Goal: Task Accomplishment & Management: Manage account settings

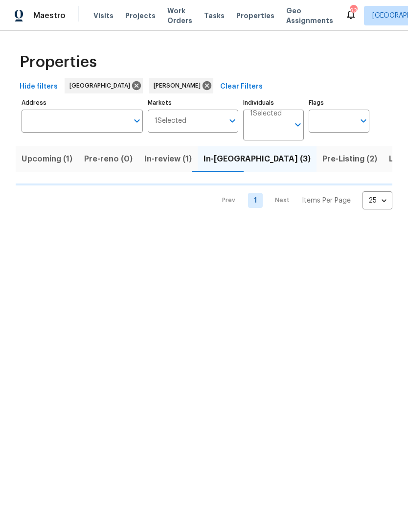
scroll to position [0, 14]
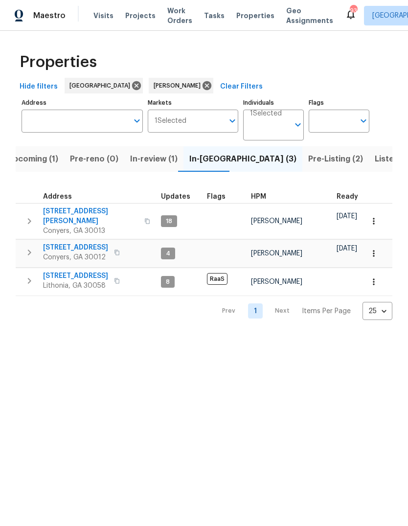
click at [57, 271] on span "[STREET_ADDRESS]" at bounding box center [75, 276] width 65 height 10
click at [375, 157] on span "Listed (18)" at bounding box center [395, 159] width 41 height 14
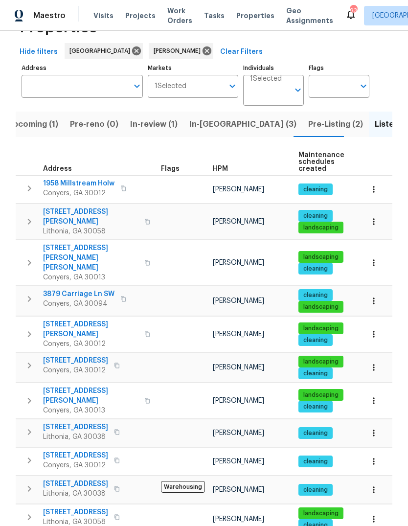
scroll to position [37, 0]
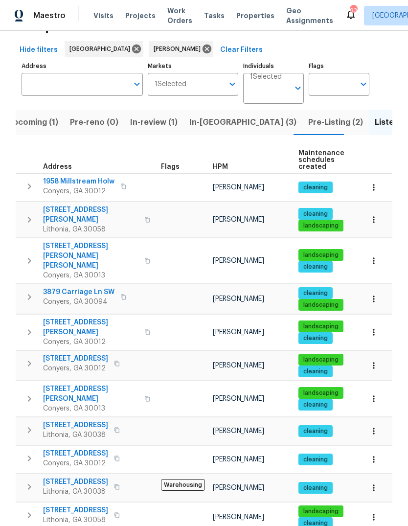
click at [64, 384] on span "1275 Mountain Dr NE" at bounding box center [90, 394] width 95 height 20
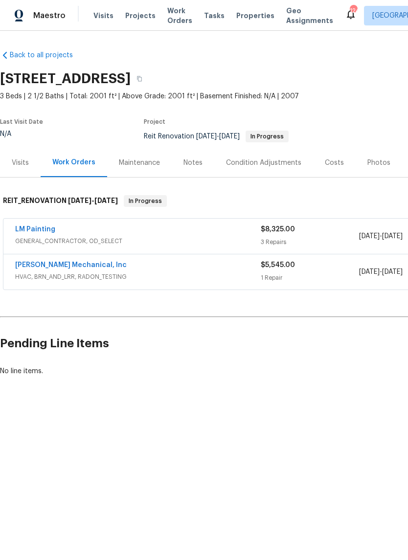
click at [40, 263] on link "JH Martin Mechanical, Inc" at bounding box center [71, 265] width 112 height 7
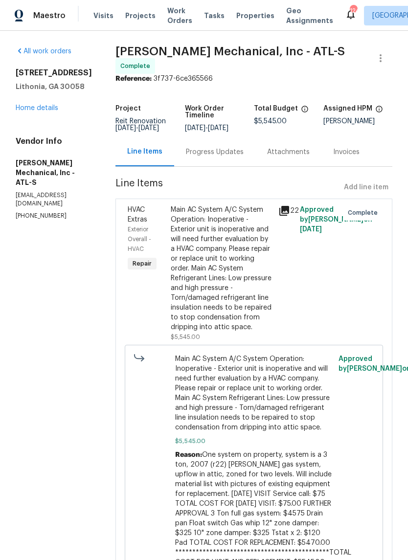
click at [244, 157] on div "Progress Updates" at bounding box center [215, 152] width 58 height 10
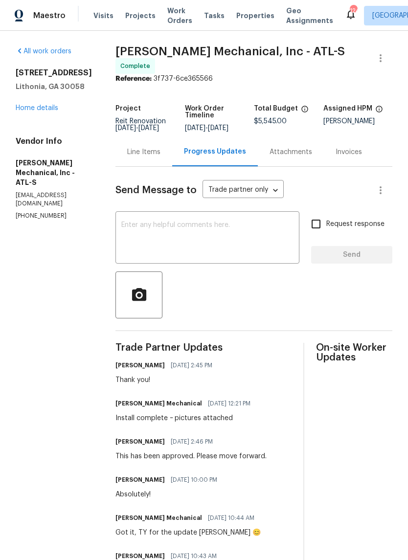
click at [280, 236] on textarea at bounding box center [207, 239] width 172 height 34
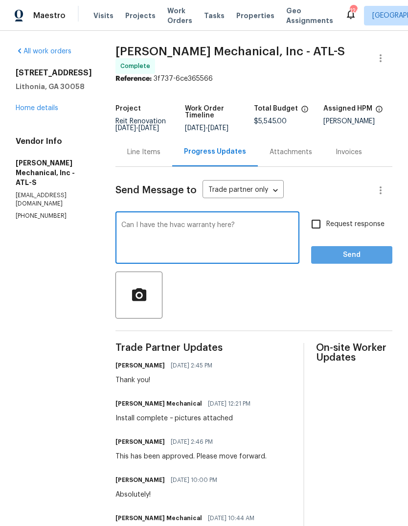
type textarea "Can I have the hvac warranty here?"
click at [363, 258] on span "Send" at bounding box center [352, 255] width 66 height 12
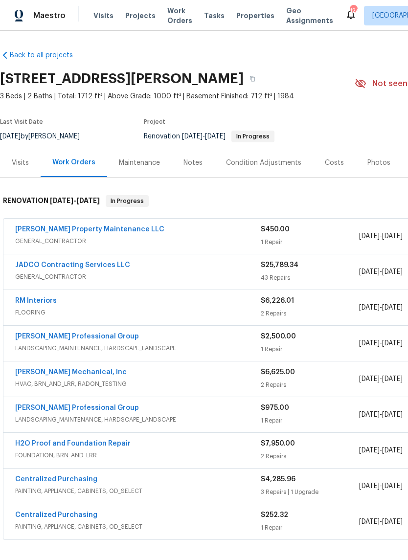
click at [41, 230] on link "Glen Property Maintenance LLC" at bounding box center [89, 229] width 149 height 7
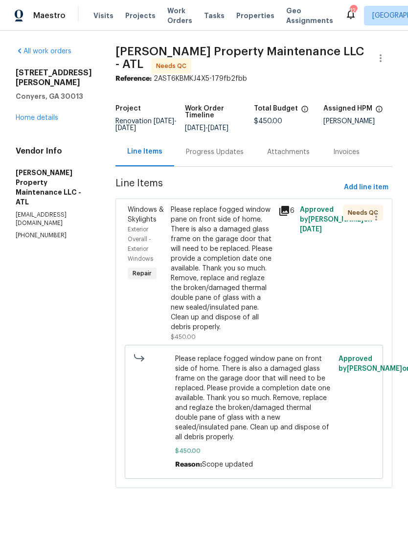
click at [235, 261] on div "Please replace fogged window pane on front side of home. There is also a damage…" at bounding box center [222, 268] width 102 height 127
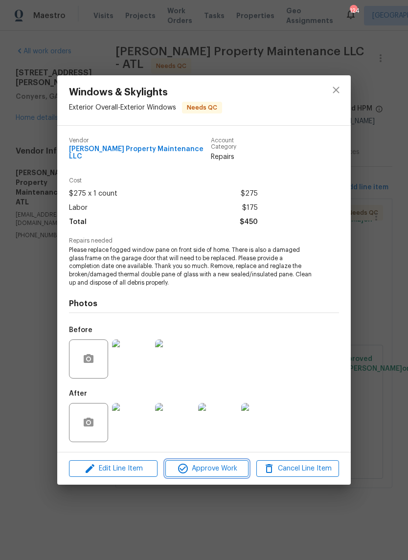
click at [237, 463] on span "Approve Work" at bounding box center [206, 469] width 77 height 12
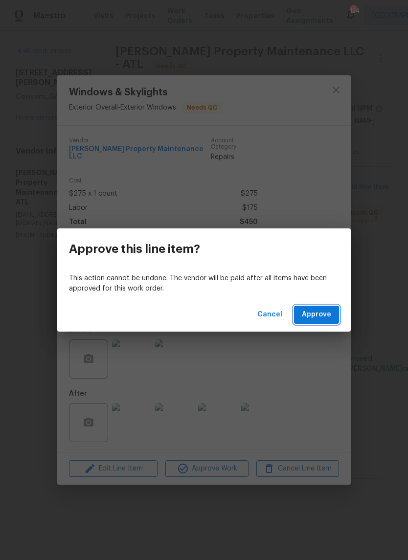
click at [331, 323] on button "Approve" at bounding box center [316, 315] width 45 height 18
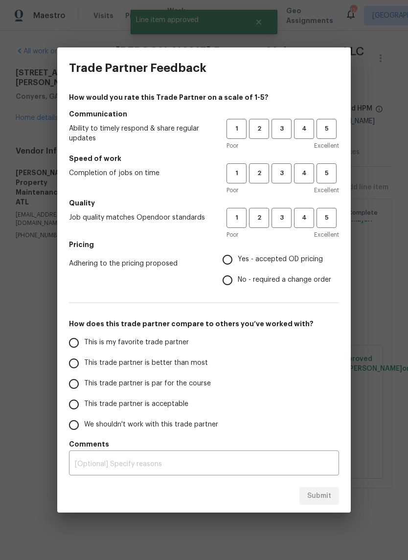
click at [264, 135] on button "2" at bounding box center [259, 129] width 20 height 20
click at [279, 131] on span "3" at bounding box center [282, 128] width 18 height 11
click at [285, 175] on span "3" at bounding box center [282, 173] width 18 height 11
click at [288, 221] on span "3" at bounding box center [282, 217] width 18 height 11
click at [297, 254] on label "Yes - accepted OD pricing" at bounding box center [274, 260] width 114 height 21
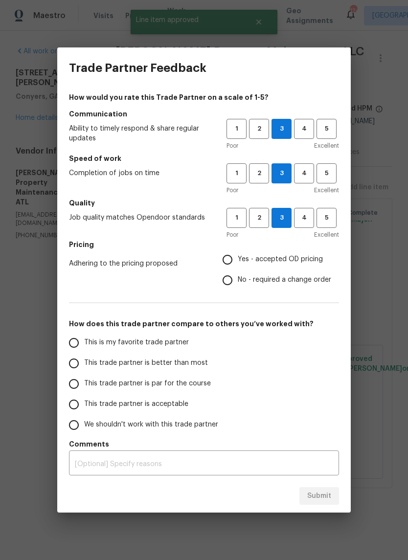
click at [238, 254] on input "Yes - accepted OD pricing" at bounding box center [227, 260] width 21 height 21
radio input "true"
click at [83, 365] on input "This trade partner is better than most" at bounding box center [74, 363] width 21 height 21
click at [332, 497] on button "Submit" at bounding box center [319, 496] width 40 height 18
radio input "true"
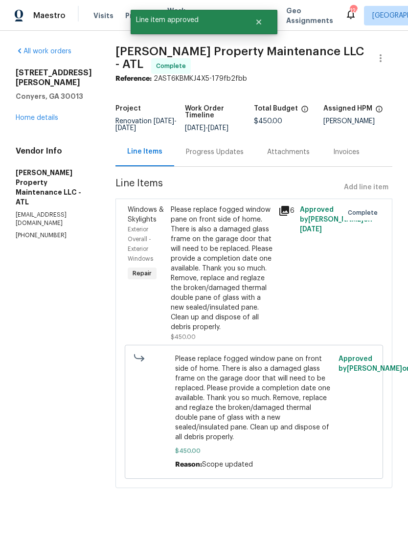
radio input "false"
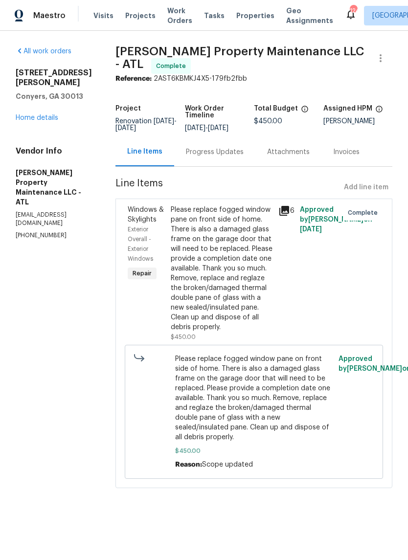
click at [42, 114] on link "Home details" at bounding box center [37, 117] width 43 height 7
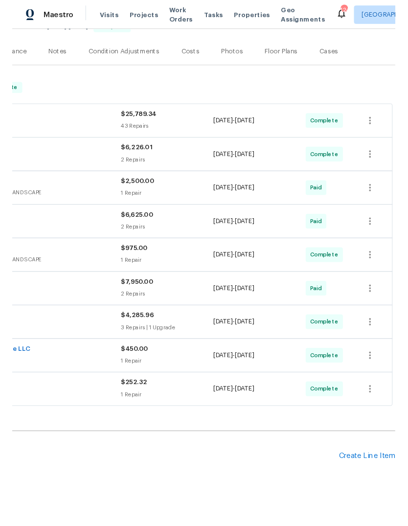
scroll to position [108, 145]
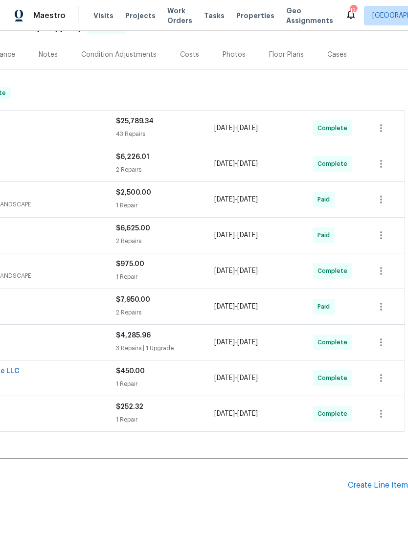
click at [379, 484] on div "Create Line Item" at bounding box center [378, 485] width 60 height 9
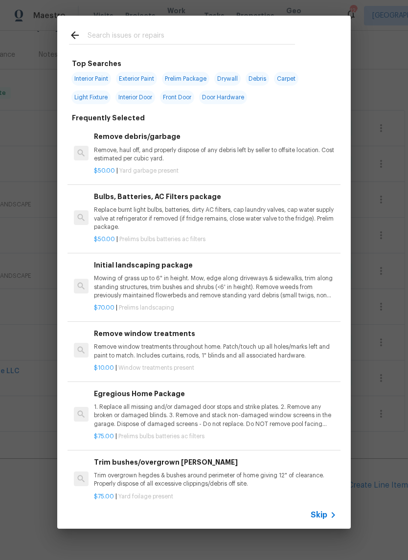
click at [234, 35] on input "text" at bounding box center [191, 36] width 207 height 15
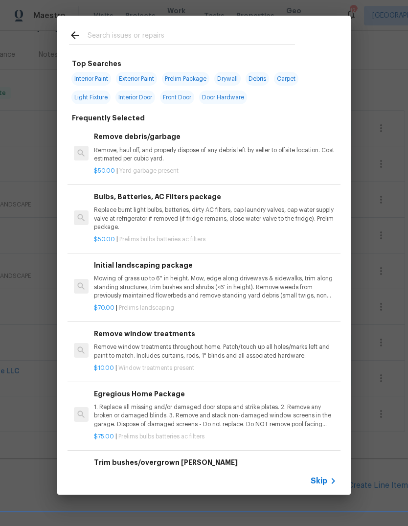
click at [144, 80] on span "Exterior Paint" at bounding box center [136, 79] width 41 height 14
type input "Exterior Paint"
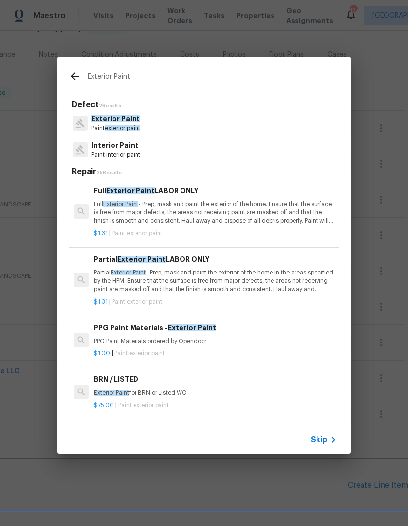
click at [121, 214] on p "Full Exterior Paint - Prep, mask and paint the exterior of the home. Ensure tha…" at bounding box center [215, 212] width 243 height 25
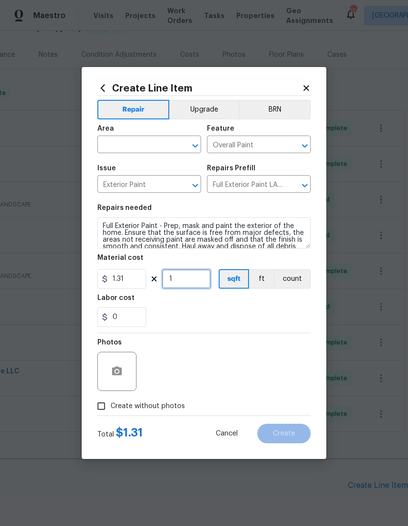
click at [199, 280] on input "1" at bounding box center [186, 279] width 49 height 20
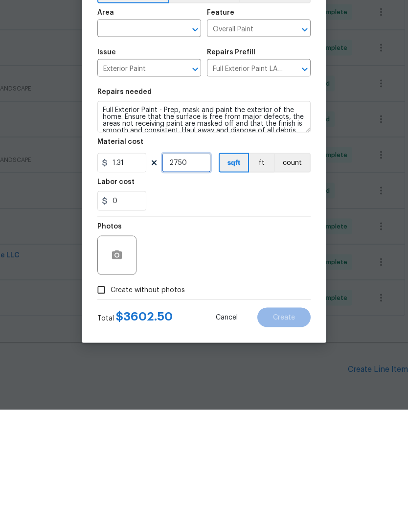
scroll to position [37, 0]
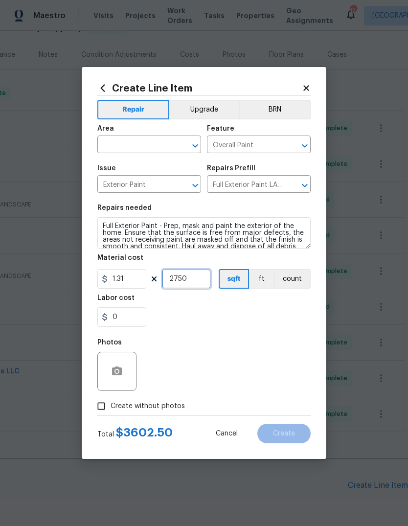
type input "2750"
click at [166, 142] on input "text" at bounding box center [135, 145] width 76 height 15
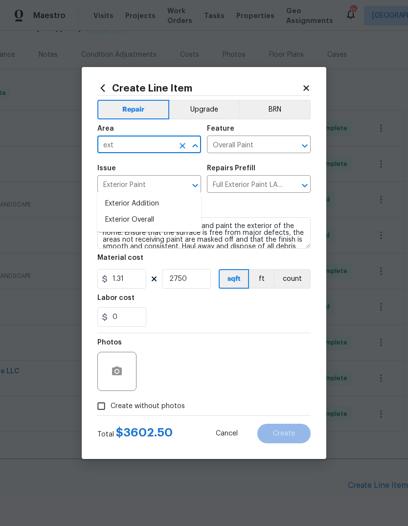
click at [118, 212] on li "Exterior Overall" at bounding box center [149, 220] width 104 height 16
type input "Exterior Overall"
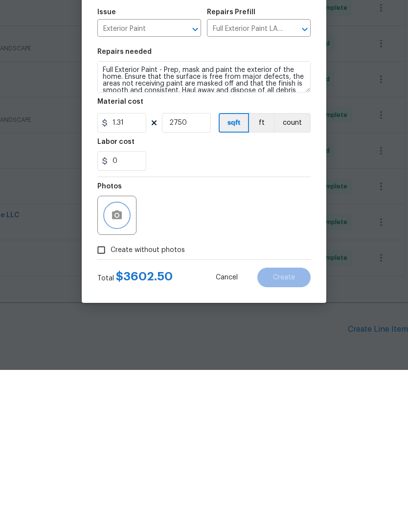
click at [115, 365] on icon "button" at bounding box center [117, 371] width 12 height 12
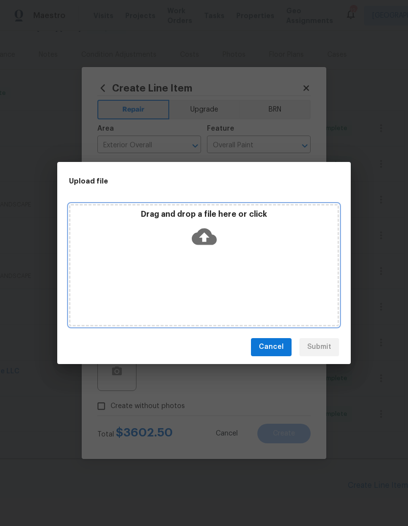
click at [212, 232] on icon at bounding box center [204, 236] width 25 height 25
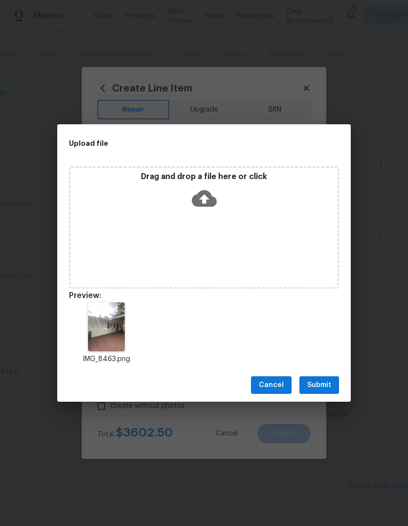
click at [325, 385] on span "Submit" at bounding box center [319, 385] width 24 height 12
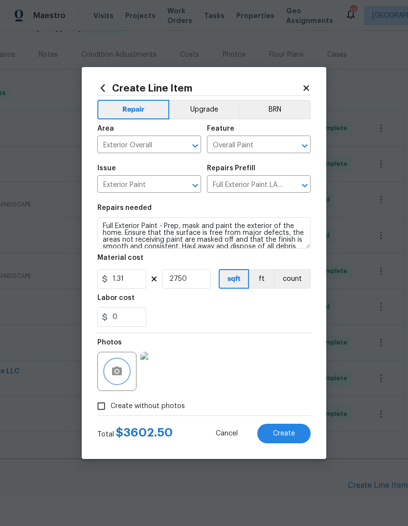
scroll to position [0, 0]
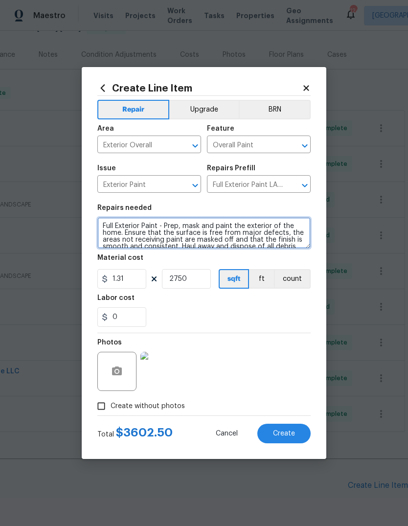
click at [103, 226] on textarea "Full Exterior Paint - Prep, mask and paint the exterior of the home. Ensure tha…" at bounding box center [203, 232] width 213 height 31
click at [113, 227] on textarea "Full Exterior Paint - Prep, mask and paint the exterior of the home. Ensure tha…" at bounding box center [203, 232] width 213 height 31
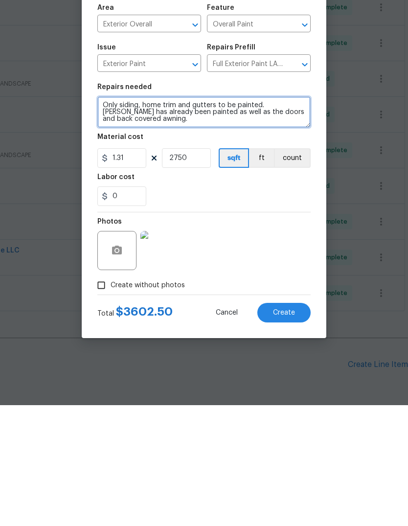
type textarea "Only siding, home trim and gutters to be painted. Stone has already been painte…"
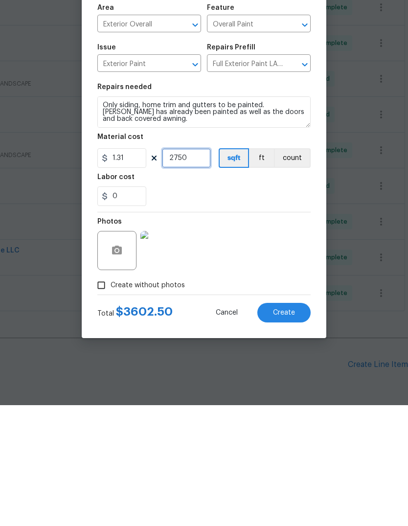
click at [204, 269] on input "2750" at bounding box center [186, 279] width 49 height 20
type input "2650"
click at [296, 424] on button "Create" at bounding box center [283, 434] width 53 height 20
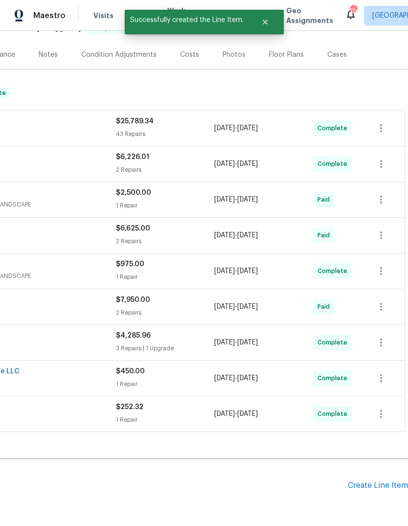
click at [379, 481] on div "Create Line Item" at bounding box center [378, 485] width 60 height 9
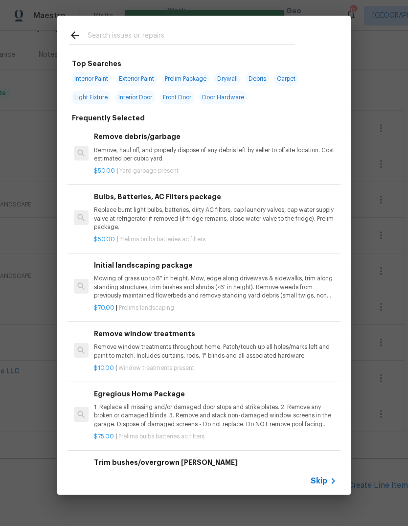
click at [246, 20] on div at bounding box center [182, 35] width 250 height 39
click at [246, 19] on div at bounding box center [182, 35] width 250 height 39
click at [156, 36] on input "text" at bounding box center [191, 36] width 207 height 15
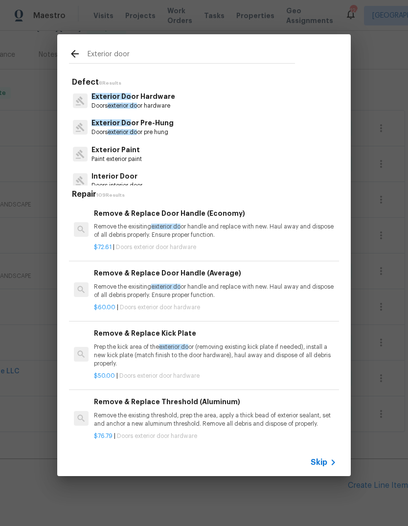
type input "Exterior door"
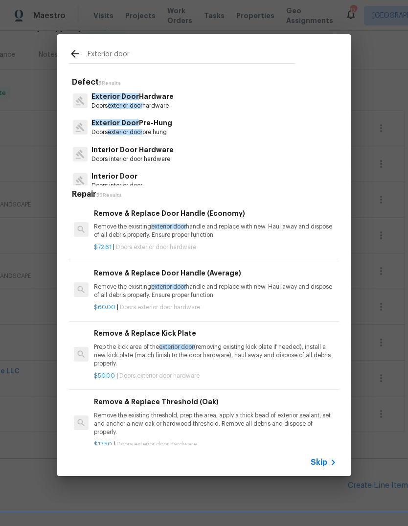
click at [149, 100] on p "Exterior Door Hardware" at bounding box center [132, 96] width 82 height 10
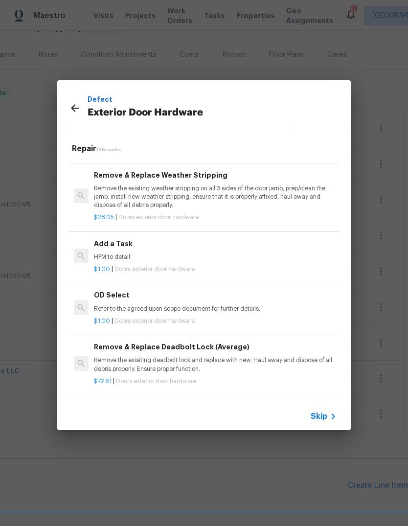
scroll to position [250, 0]
click at [108, 255] on p "HPM to detail" at bounding box center [215, 257] width 243 height 8
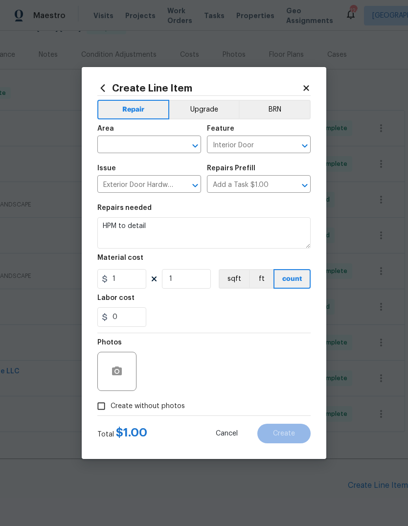
click at [144, 138] on input "text" at bounding box center [135, 145] width 76 height 15
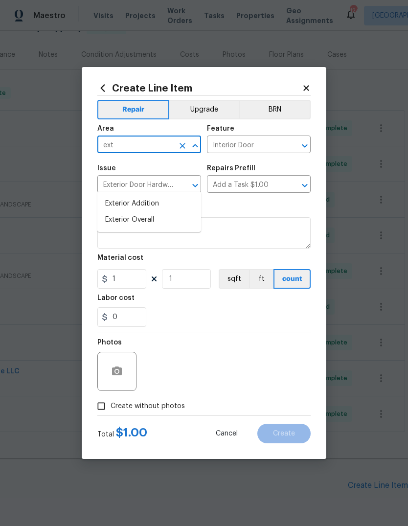
click at [155, 212] on li "Exterior Overall" at bounding box center [149, 220] width 104 height 16
type input "Exterior Overall"
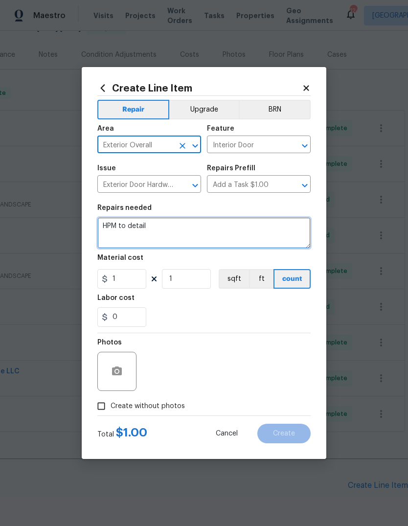
click at [210, 227] on textarea "HPM to detail" at bounding box center [203, 232] width 213 height 31
type textarea "H"
type textarea "Replace front door hinges"
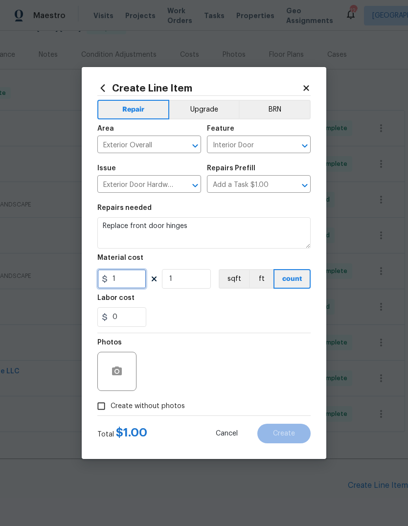
click at [117, 287] on input "1" at bounding box center [121, 279] width 49 height 20
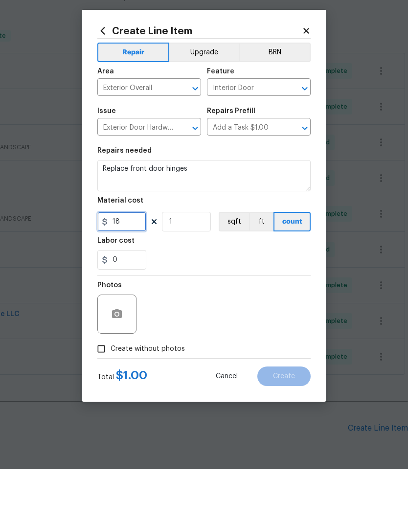
type input "18"
click at [113, 365] on icon "button" at bounding box center [117, 371] width 12 height 12
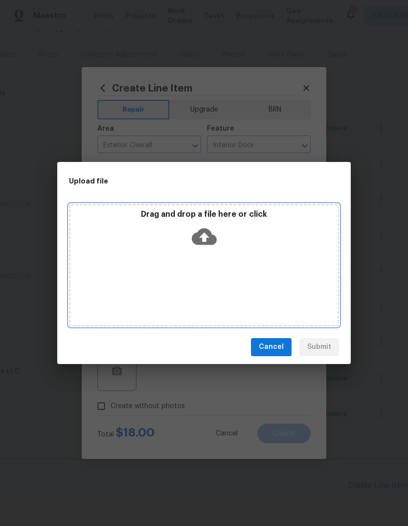
click at [220, 236] on div "Drag and drop a file here or click" at bounding box center [203, 230] width 267 height 42
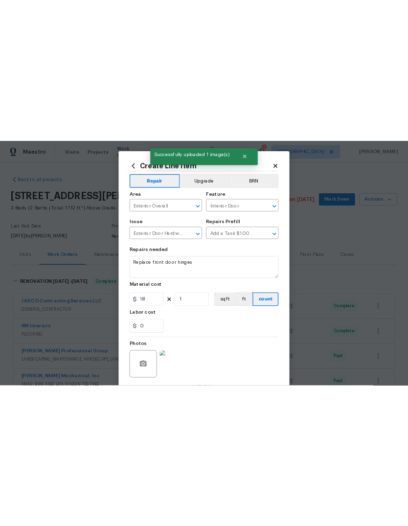
scroll to position [108, 0]
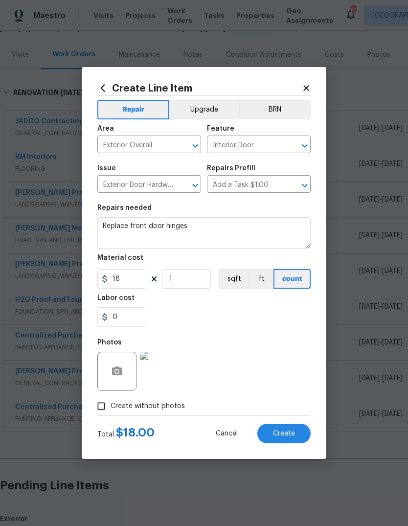
click at [295, 349] on span "Create" at bounding box center [284, 433] width 22 height 7
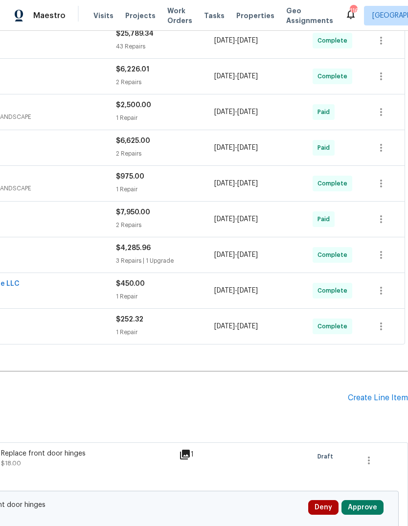
scroll to position [196, 145]
click at [383, 349] on div "Create Line Item" at bounding box center [378, 397] width 60 height 9
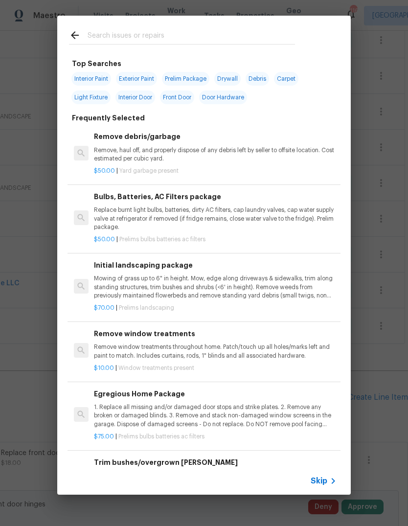
click at [262, 31] on input "text" at bounding box center [191, 36] width 207 height 15
click at [93, 82] on span "Interior Paint" at bounding box center [91, 79] width 40 height 14
type input "Interior Paint"
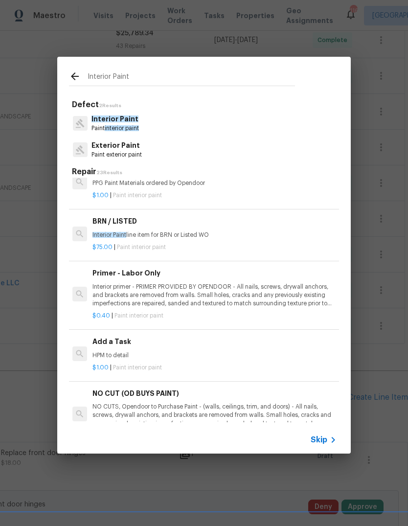
scroll to position [157, 1]
click at [105, 349] on p "HPM to detail" at bounding box center [213, 356] width 243 height 8
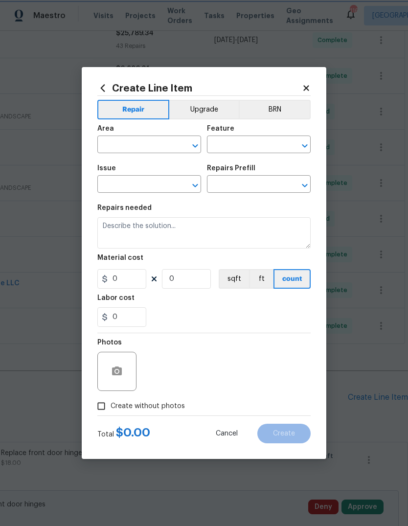
type input "Overall Paint"
type input "Interior Paint"
type input "Add a Task $1.00"
type textarea "HPM to detail"
type input "1"
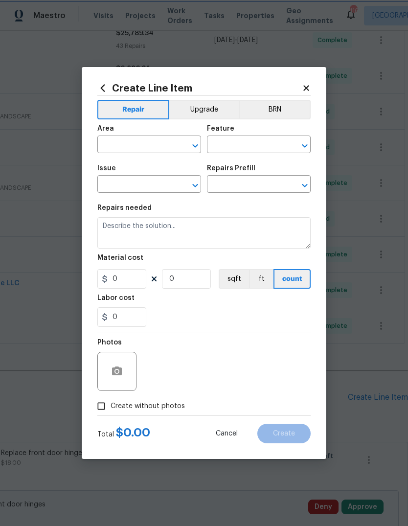
type input "1"
click at [173, 148] on input "text" at bounding box center [135, 145] width 76 height 15
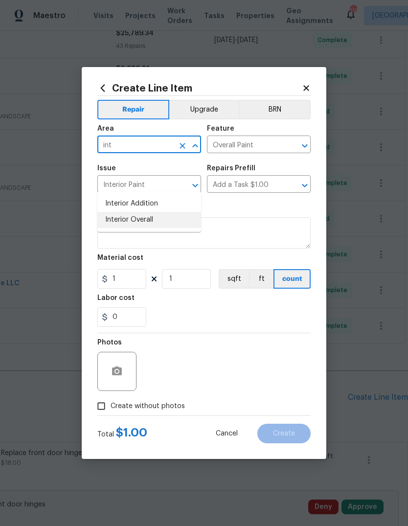
click at [151, 212] on li "Interior Overall" at bounding box center [149, 220] width 104 height 16
type input "Interior Overall"
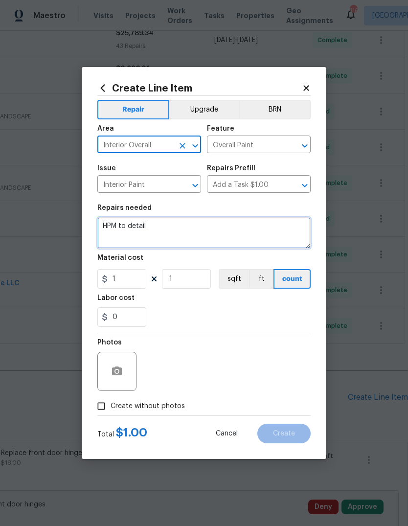
click at [194, 227] on textarea "HPM to detail" at bounding box center [203, 232] width 213 height 31
type textarea "H"
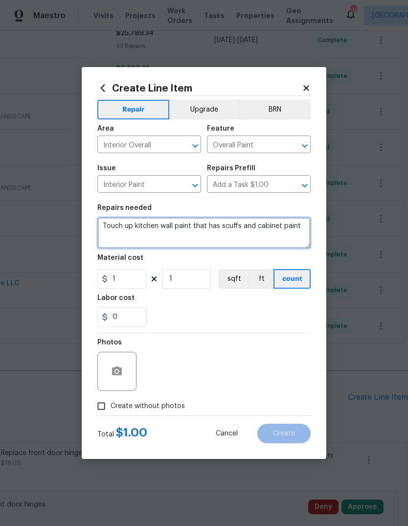
type textarea "Touch up kitchen wall paint that has scuffs and cabinet paint"
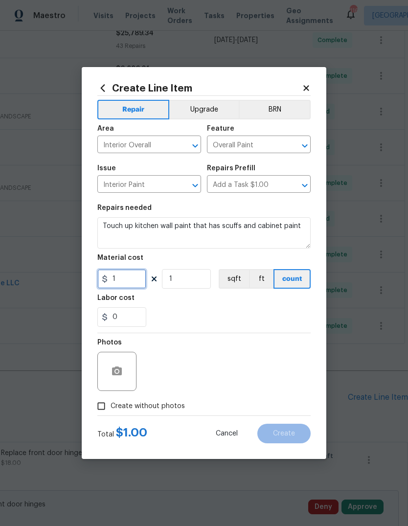
click at [122, 282] on input "1" at bounding box center [121, 279] width 49 height 20
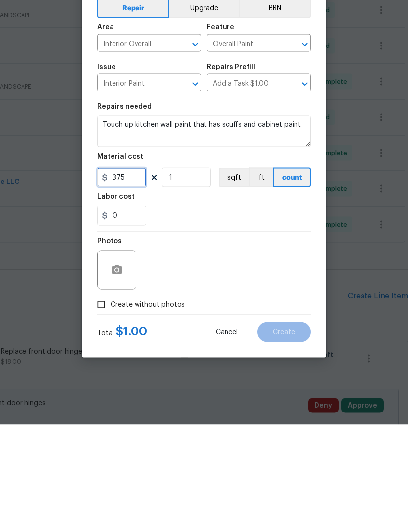
type input "375"
click at [114, 349] on icon "button" at bounding box center [117, 371] width 12 height 12
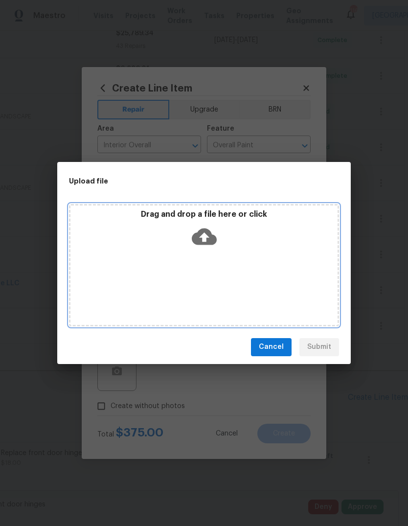
click at [215, 231] on icon at bounding box center [204, 236] width 25 height 25
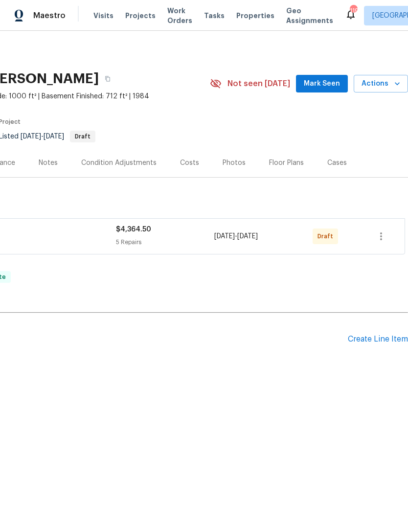
scroll to position [0, 145]
click at [385, 238] on icon "button" at bounding box center [381, 236] width 12 height 12
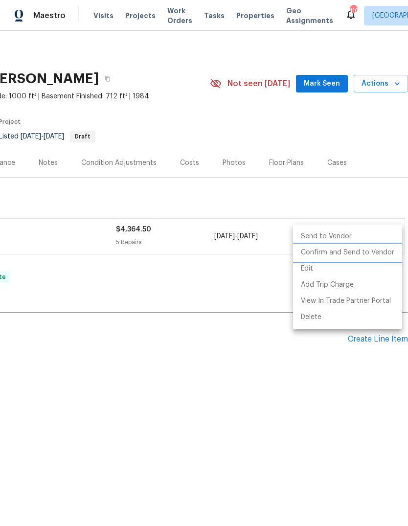
click at [371, 253] on li "Confirm and Send to Vendor" at bounding box center [347, 253] width 109 height 16
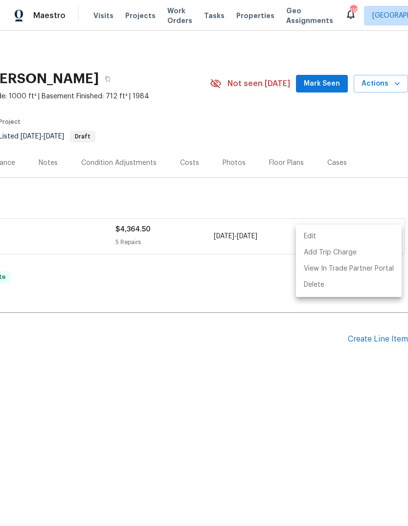
click at [275, 365] on div at bounding box center [204, 263] width 408 height 526
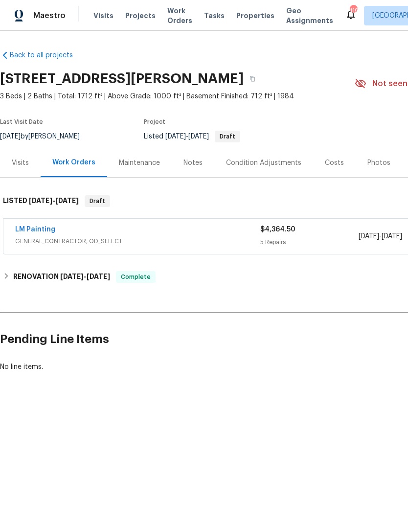
scroll to position [0, 0]
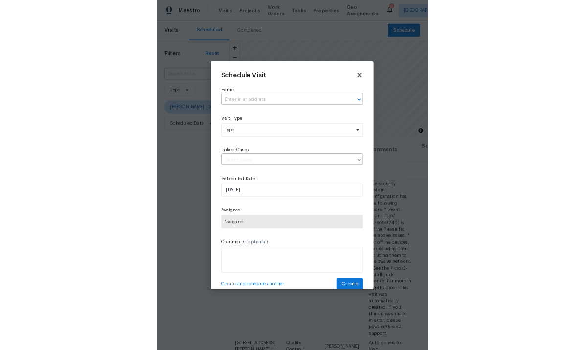
scroll to position [0, 78]
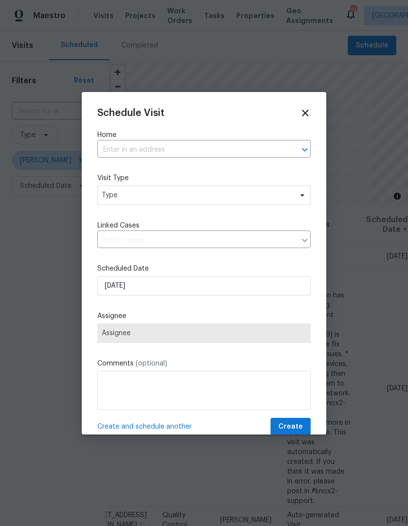
click at [253, 150] on input "text" at bounding box center [190, 149] width 186 height 15
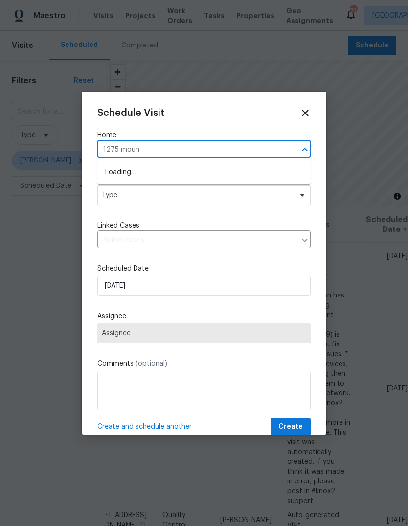
type input "1275 mount"
click at [215, 172] on li "[STREET_ADDRESS][PERSON_NAME]" at bounding box center [203, 172] width 213 height 16
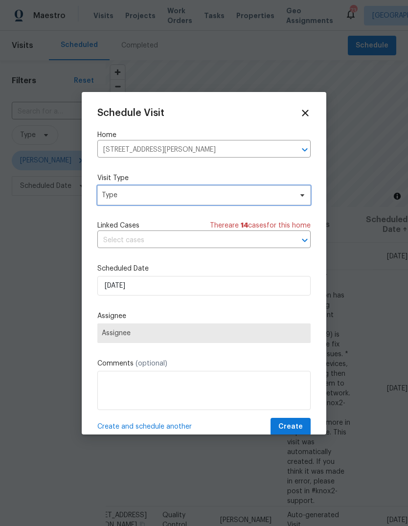
click at [267, 198] on span "Type" at bounding box center [197, 195] width 190 height 10
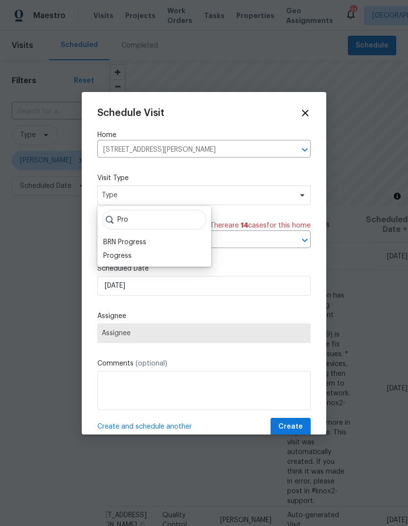
type input "Pro"
click at [108, 252] on div "Progress" at bounding box center [117, 256] width 28 height 10
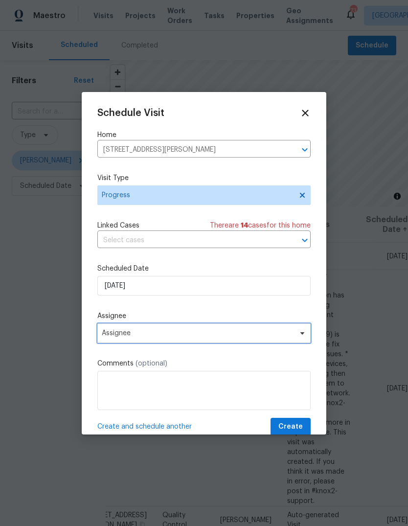
click at [281, 328] on span "Assignee" at bounding box center [203, 333] width 213 height 20
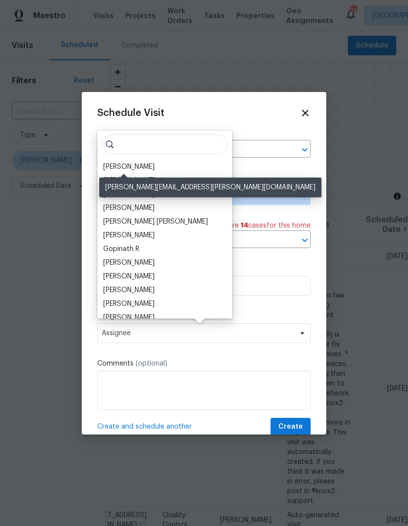
click at [112, 166] on div "[PERSON_NAME]" at bounding box center [128, 167] width 51 height 10
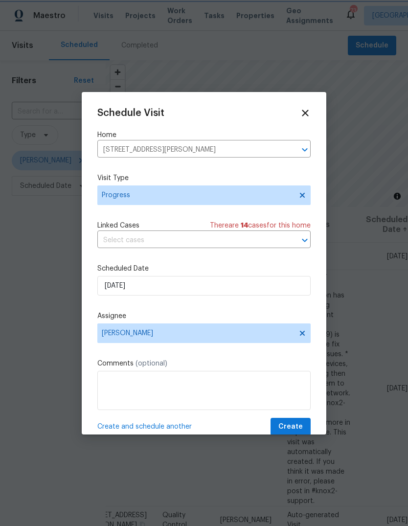
scroll to position [0, 0]
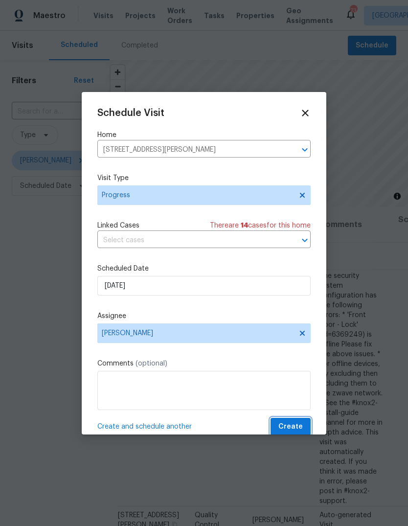
click at [304, 425] on button "Create" at bounding box center [291, 427] width 40 height 18
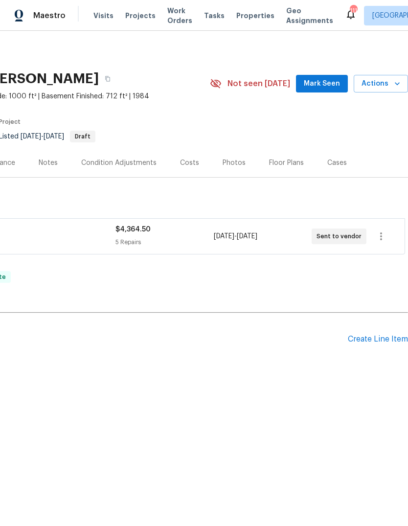
scroll to position [0, 145]
click at [331, 78] on span "Mark Seen" at bounding box center [322, 84] width 36 height 12
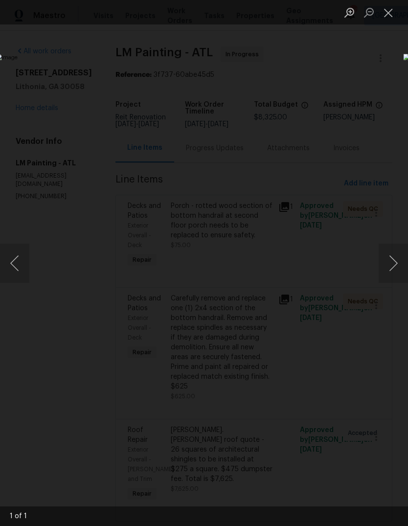
click at [390, 261] on button "Next image" at bounding box center [393, 263] width 29 height 39
click at [390, 263] on button "Next image" at bounding box center [393, 263] width 29 height 39
click at [390, 269] on button "Next image" at bounding box center [393, 263] width 29 height 39
click at [389, 12] on button "Close lightbox" at bounding box center [389, 12] width 20 height 17
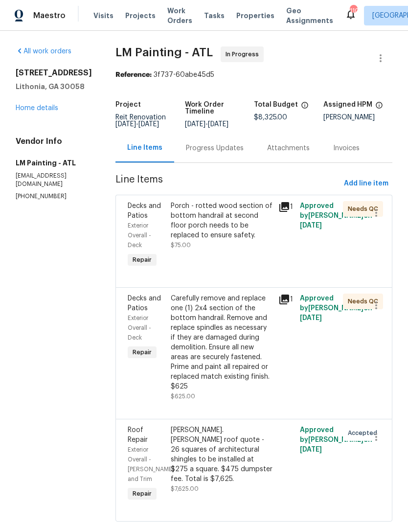
click at [261, 240] on div "Porch - rotted wood section of bottom handrail at second floor porch needs to b…" at bounding box center [222, 220] width 102 height 39
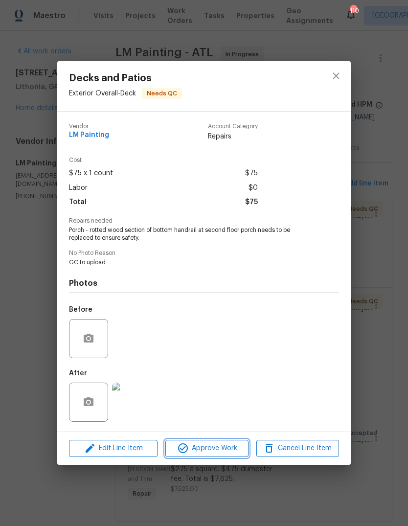
click at [225, 444] on span "Approve Work" at bounding box center [206, 448] width 77 height 12
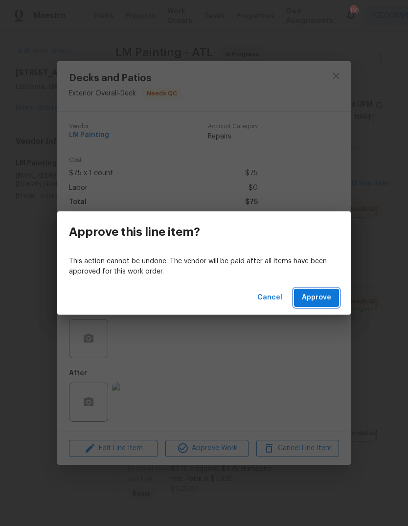
click at [319, 297] on span "Approve" at bounding box center [316, 298] width 29 height 12
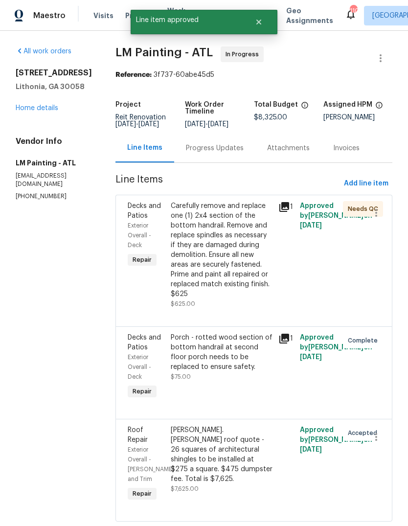
click at [240, 273] on div "Carefully remove and replace one (1) 2x4 section of the bottom handrail. Remove…" at bounding box center [222, 250] width 102 height 98
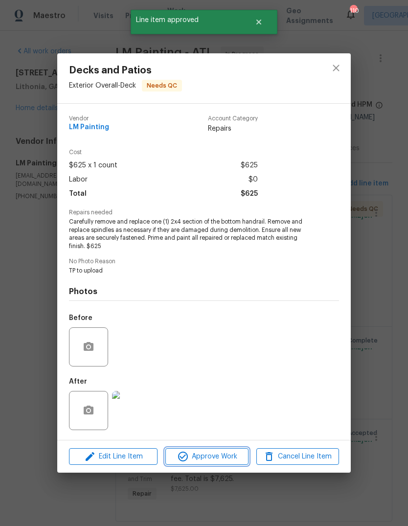
click at [229, 456] on span "Approve Work" at bounding box center [206, 457] width 77 height 12
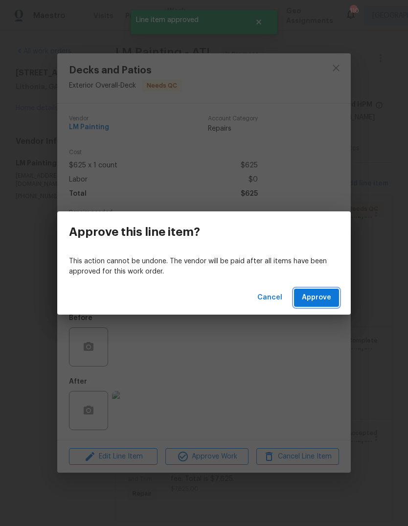
click at [329, 296] on span "Approve" at bounding box center [316, 298] width 29 height 12
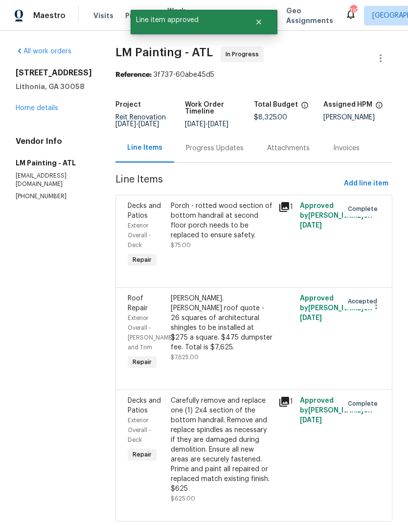
click at [32, 110] on link "Home details" at bounding box center [37, 108] width 43 height 7
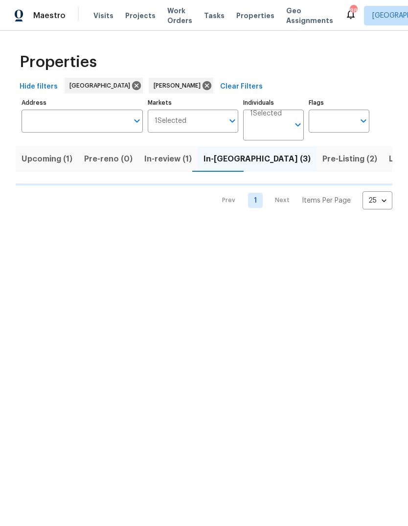
scroll to position [0, 14]
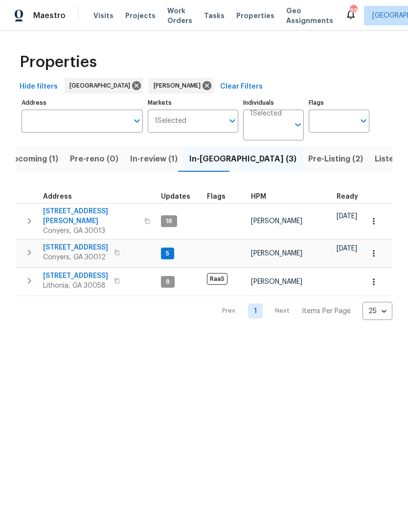
click at [89, 212] on span "[STREET_ADDRESS][PERSON_NAME]" at bounding box center [90, 216] width 95 height 20
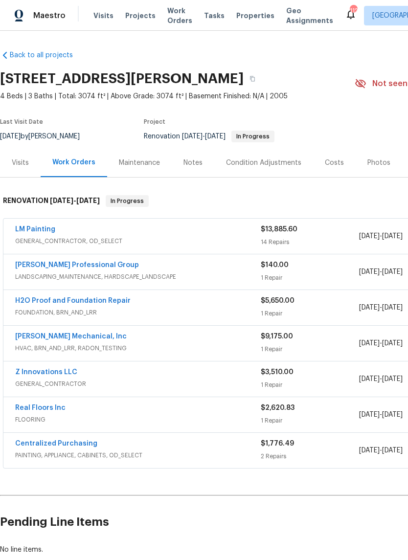
click at [23, 226] on link "LM Painting" at bounding box center [35, 229] width 40 height 7
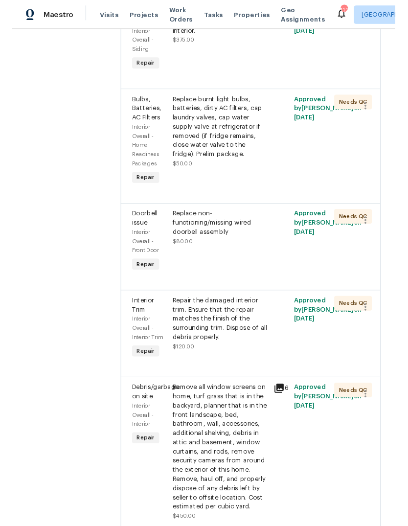
scroll to position [1970, 0]
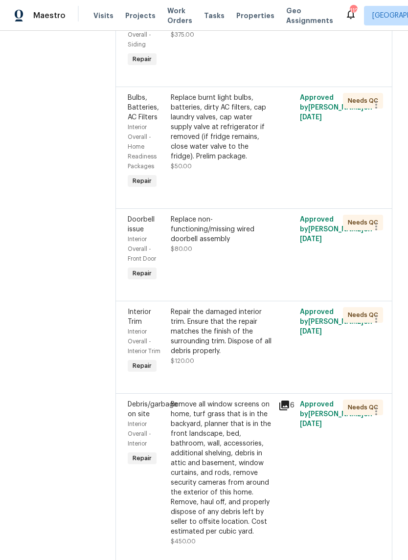
click at [262, 40] on div "Pressure wash the House, Flatwork, Deck and Garage interior. $375.00" at bounding box center [222, 19] width 102 height 39
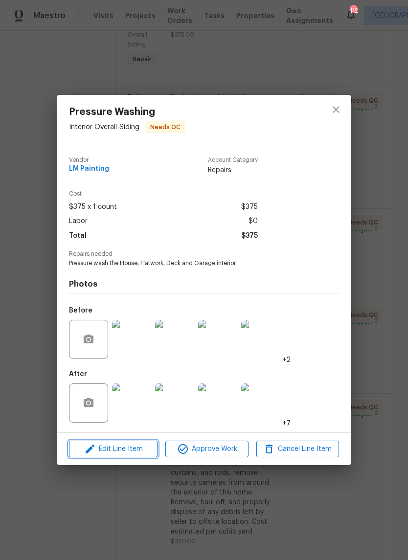
click at [107, 450] on span "Edit Line Item" at bounding box center [113, 449] width 83 height 12
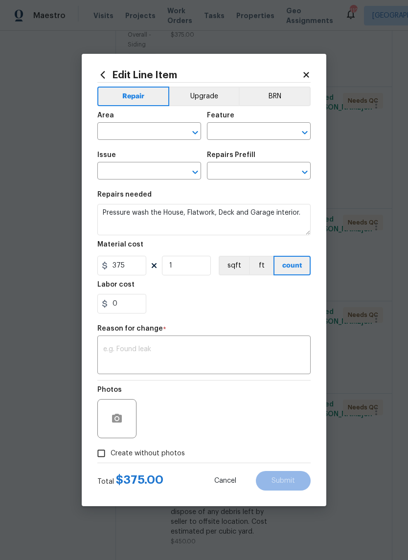
type input "Interior Overall"
type input "Siding"
type input "Pressure Washing"
type input "Pressure Wash Full Exterior $350.00"
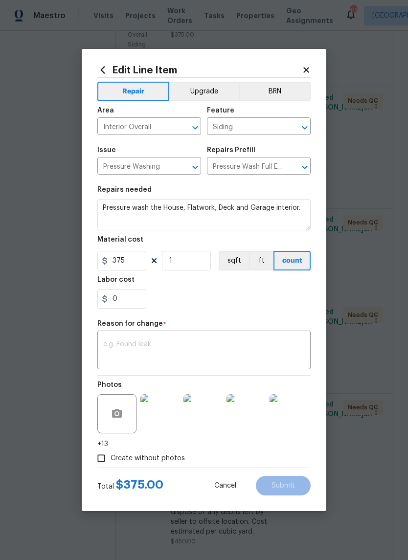
click at [136, 354] on textarea at bounding box center [204, 351] width 202 height 21
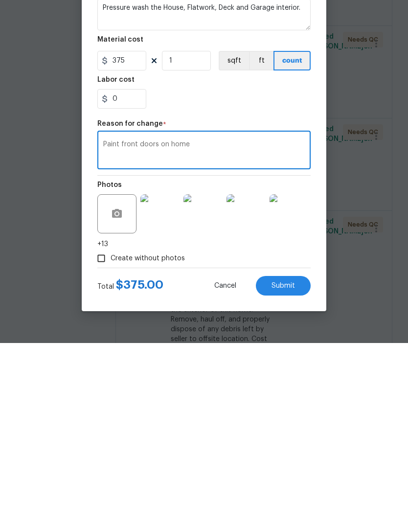
type textarea "Paint front doors on home"
click at [381, 262] on body "Maestro Visits Projects Work Orders Tasks Properties Geo Assignments 112 Atlant…" at bounding box center [204, 263] width 408 height 526
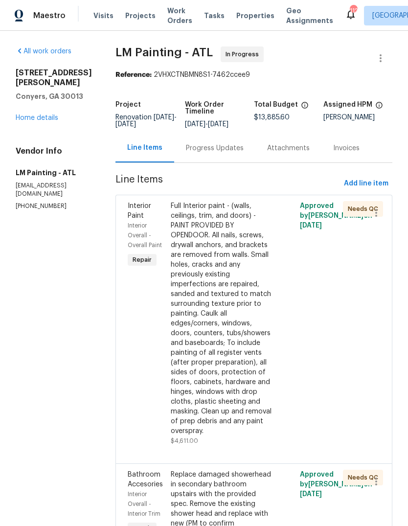
scroll to position [0, 0]
click at [376, 178] on span "Add line item" at bounding box center [366, 184] width 45 height 12
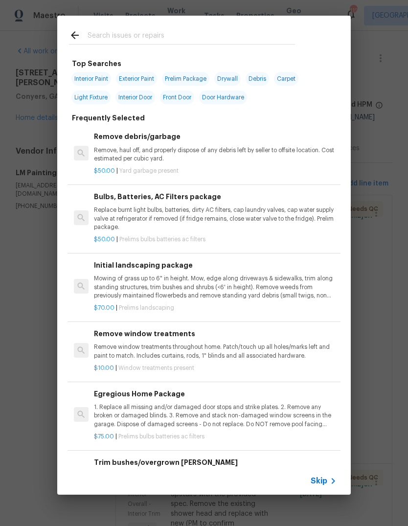
click at [129, 82] on span "Exterior Paint" at bounding box center [136, 79] width 41 height 14
type input "Exterior Paint"
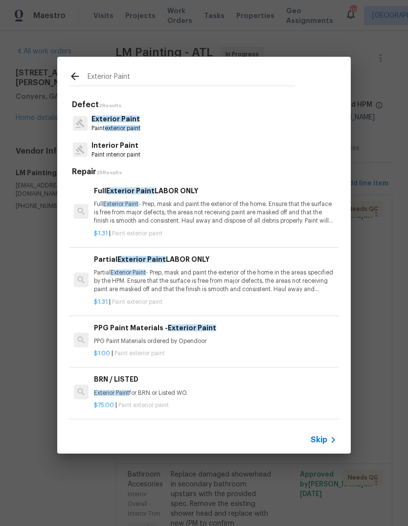
click at [101, 122] on span "Exterior Paint" at bounding box center [115, 118] width 48 height 7
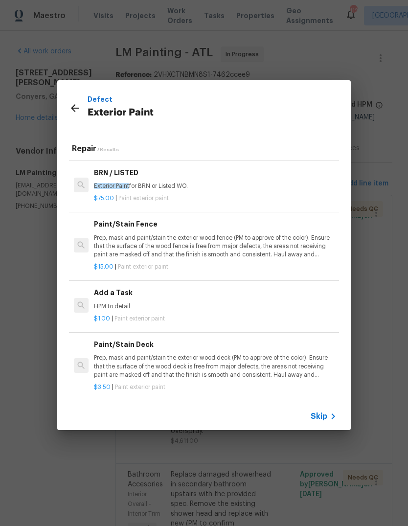
scroll to position [183, 0]
click at [125, 303] on p "HPM to detail" at bounding box center [215, 307] width 243 height 8
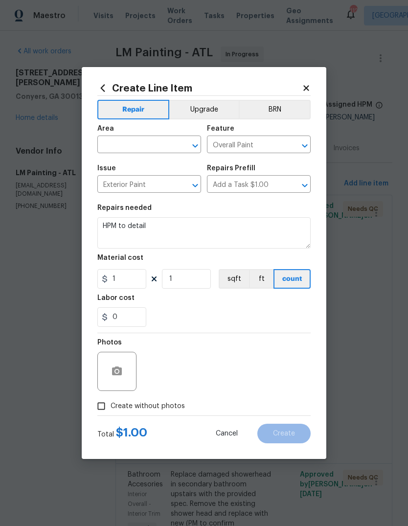
click at [172, 147] on input "text" at bounding box center [135, 145] width 76 height 15
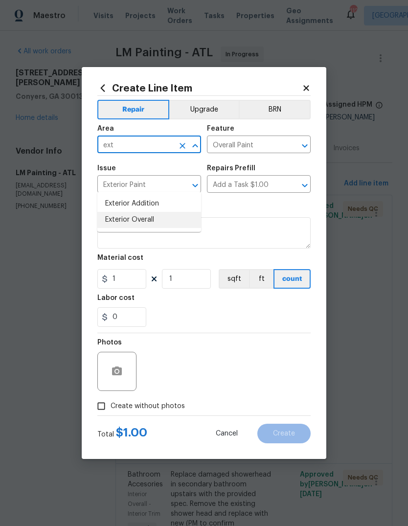
click at [166, 212] on li "Exterior Overall" at bounding box center [149, 220] width 104 height 16
type input "Exterior Overall"
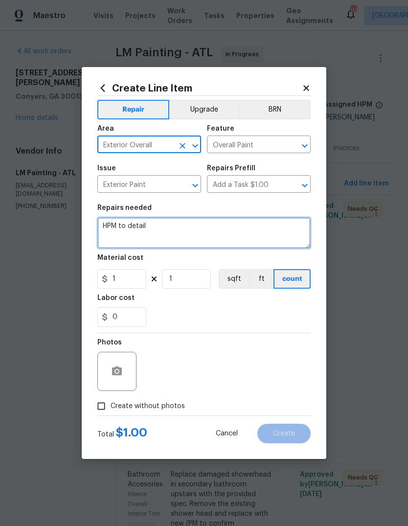
click at [180, 222] on textarea "HPM to detail" at bounding box center [203, 232] width 213 height 31
click at [157, 231] on textarea "HPM to detail" at bounding box center [203, 232] width 213 height 31
type textarea "H"
type textarea "Paint front doors on home"
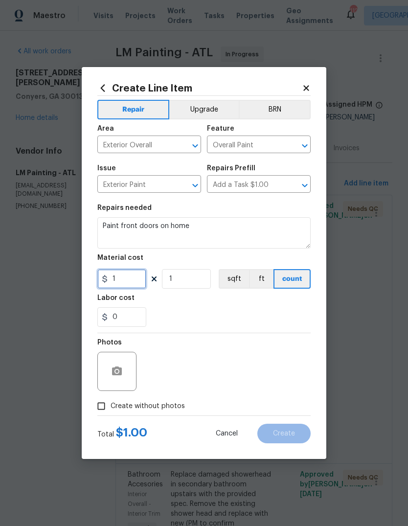
click at [126, 288] on input "1" at bounding box center [121, 279] width 49 height 20
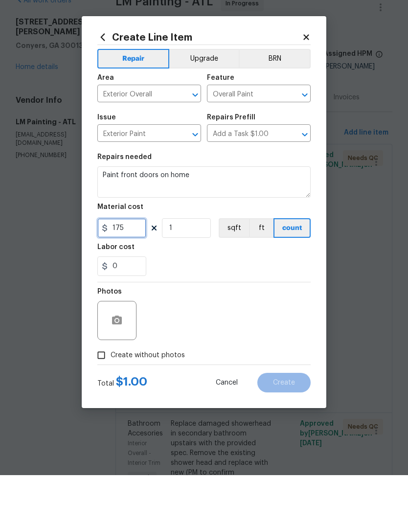
type input "175"
click at [114, 366] on icon "button" at bounding box center [117, 370] width 10 height 9
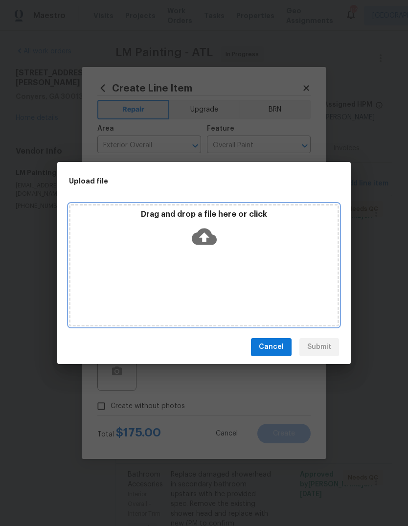
click at [219, 232] on div "Drag and drop a file here or click" at bounding box center [203, 230] width 267 height 42
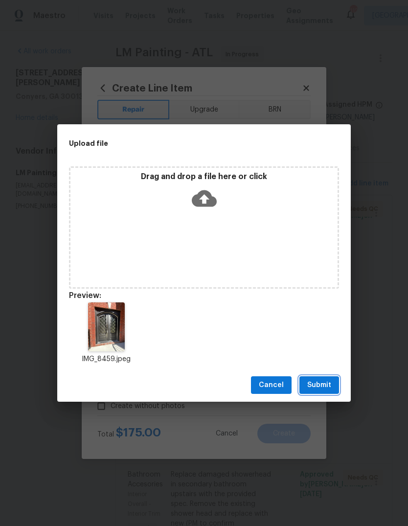
click at [327, 385] on span "Submit" at bounding box center [319, 385] width 24 height 12
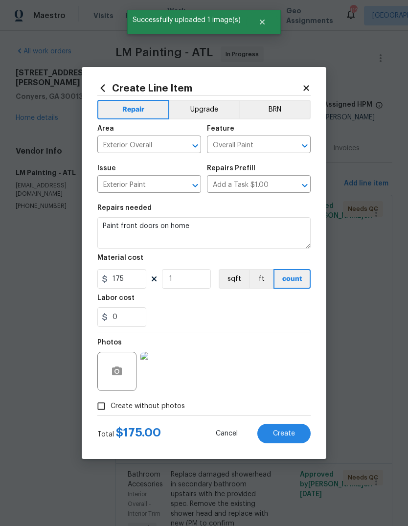
click at [297, 433] on button "Create" at bounding box center [283, 434] width 53 height 20
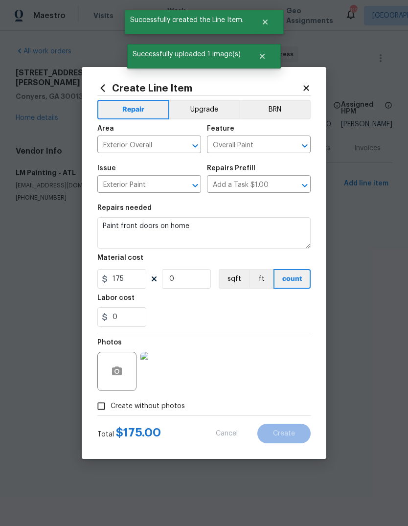
scroll to position [0, 0]
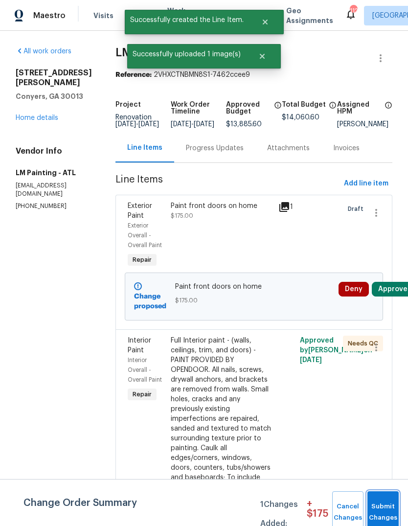
click at [389, 503] on span "Submit Changes" at bounding box center [383, 512] width 22 height 23
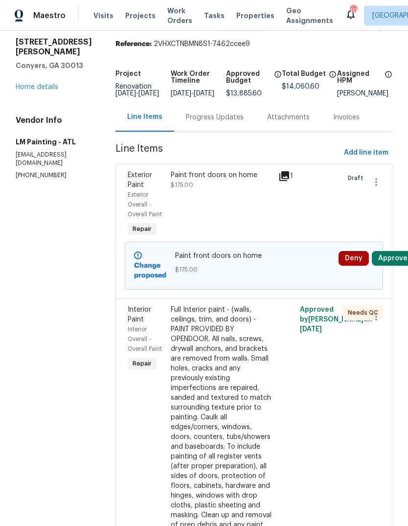
scroll to position [30, 0]
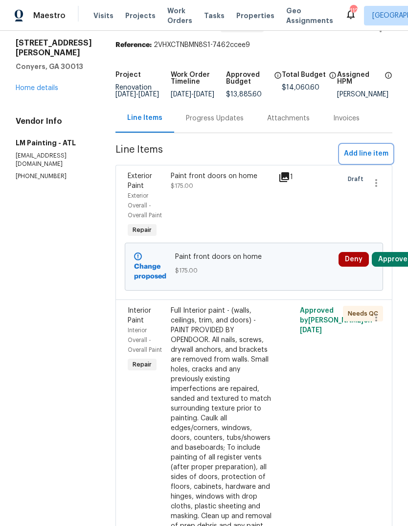
click at [376, 160] on span "Add line item" at bounding box center [366, 154] width 45 height 12
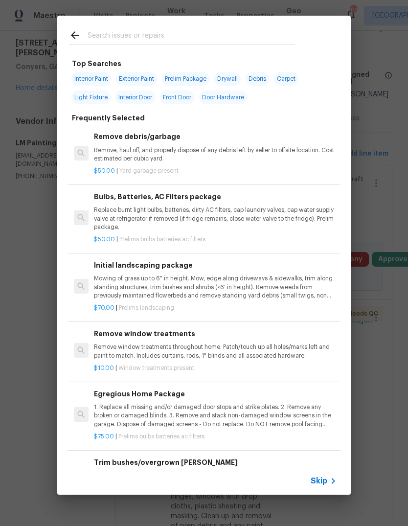
click at [97, 78] on span "Interior Paint" at bounding box center [91, 79] width 40 height 14
type input "Interior Paint"
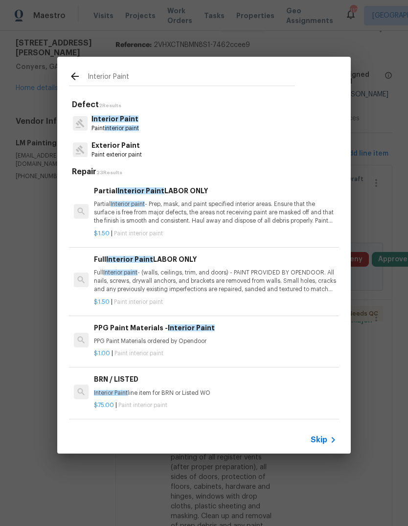
click at [105, 122] on span "Interior Paint" at bounding box center [114, 118] width 47 height 7
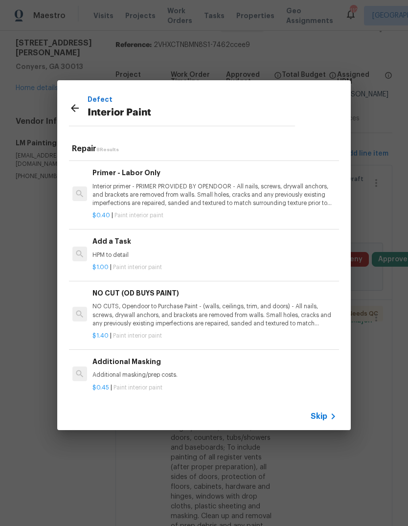
scroll to position [234, 1]
click at [107, 253] on p "HPM to detail" at bounding box center [213, 255] width 243 height 8
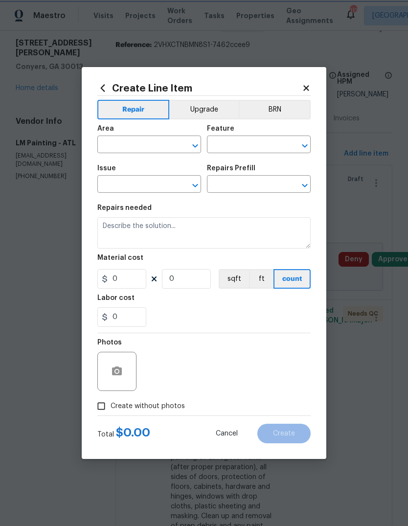
type input "Overall Paint"
type input "Interior Paint"
type textarea "HPM to detail"
type input "1"
type input "Add a Task $1.00"
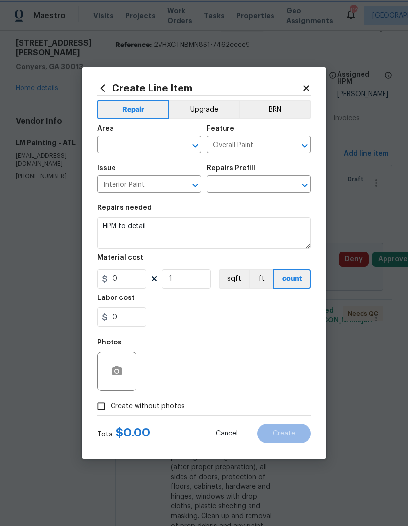
type input "1"
click at [118, 142] on input "text" at bounding box center [135, 145] width 76 height 15
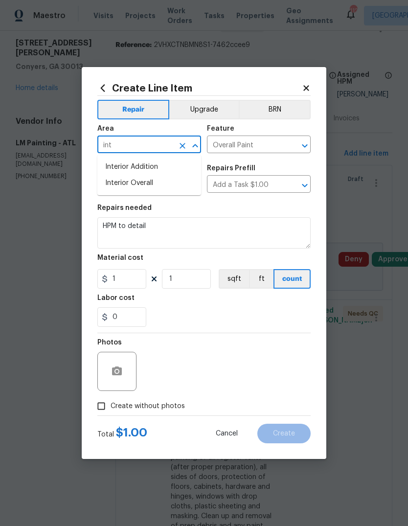
click at [109, 190] on li "Interior Overall" at bounding box center [149, 183] width 104 height 16
type input "Interior Overall"
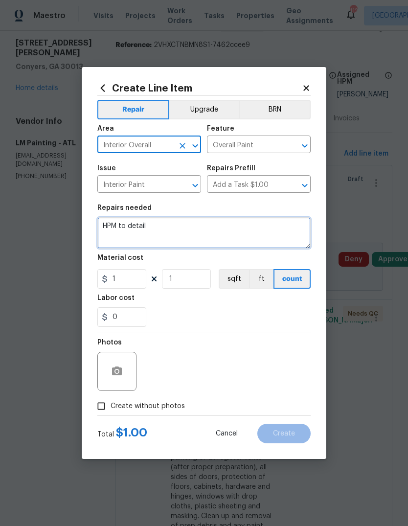
click at [277, 225] on textarea "HPM to detail" at bounding box center [203, 232] width 213 height 31
type textarea "H"
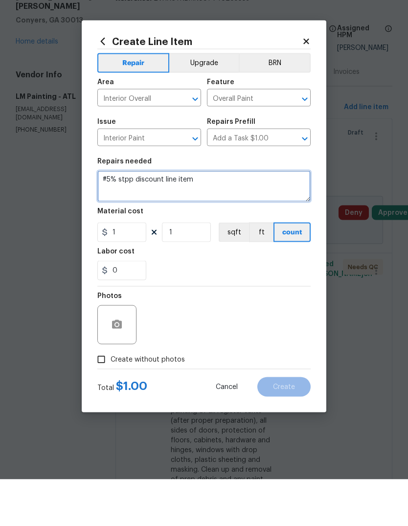
type textarea "#5% stpp discount line item"
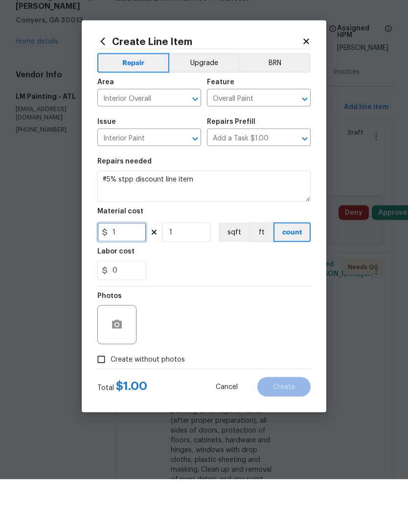
click at [116, 269] on input "1" at bounding box center [121, 279] width 49 height 20
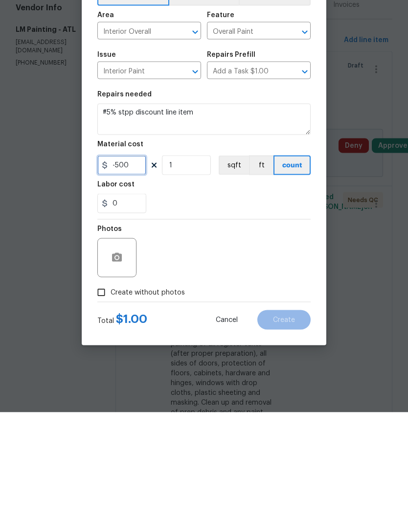
type input "-500"
click at [101, 397] on input "Create without photos" at bounding box center [101, 406] width 19 height 19
checkbox input "true"
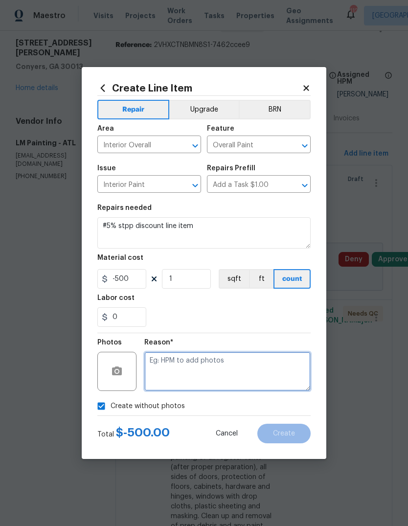
click at [273, 370] on textarea at bounding box center [227, 371] width 166 height 39
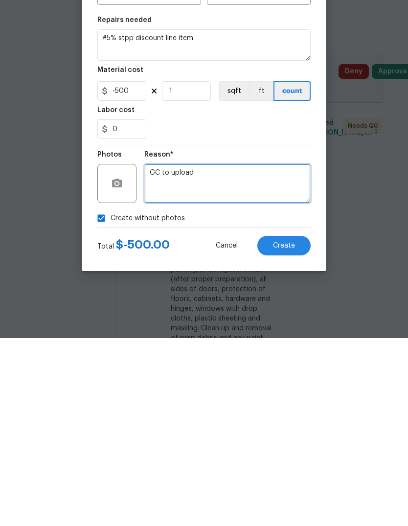
type textarea "GC to upload"
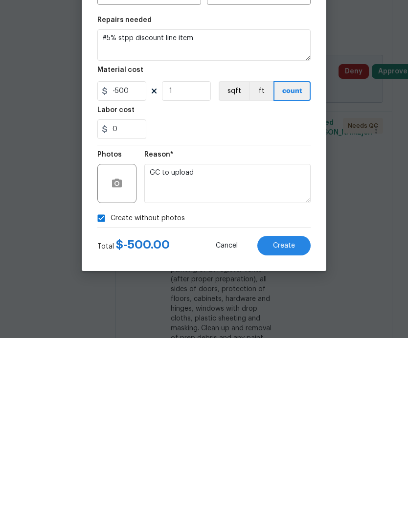
click at [299, 424] on button "Create" at bounding box center [283, 434] width 53 height 20
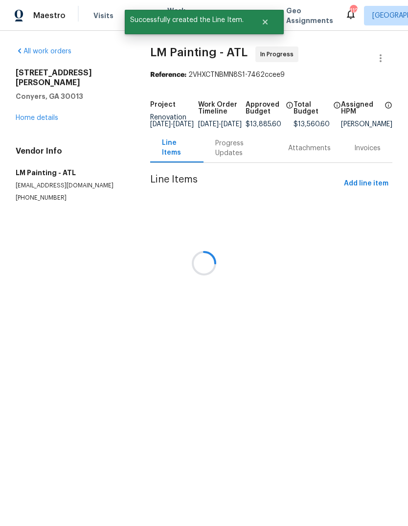
scroll to position [0, 0]
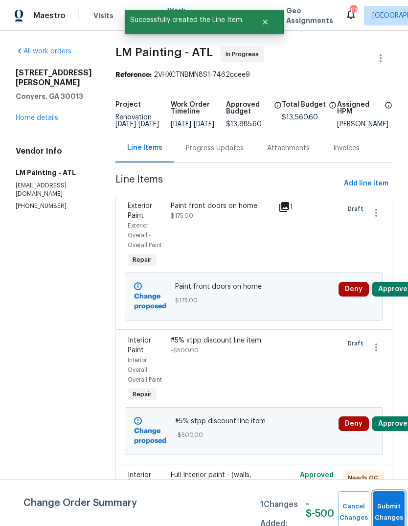
click at [388, 507] on button "Submit Changes" at bounding box center [388, 512] width 31 height 42
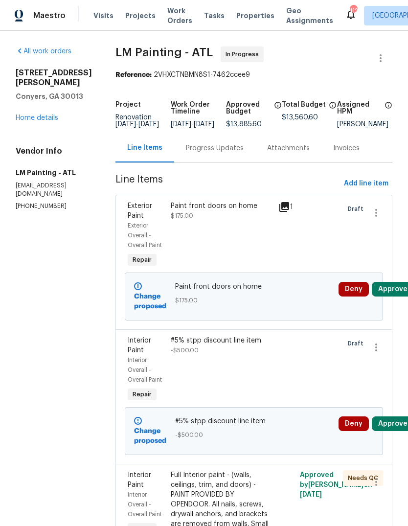
click at [33, 114] on link "Home details" at bounding box center [37, 117] width 43 height 7
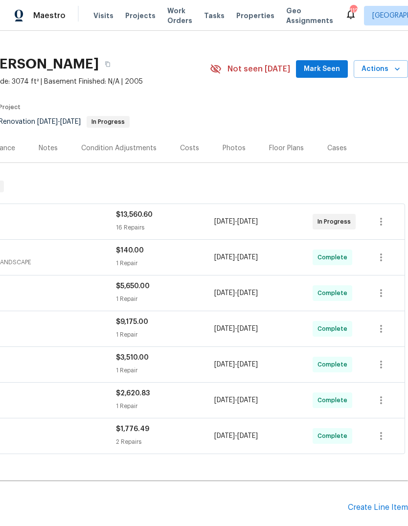
scroll to position [16, 145]
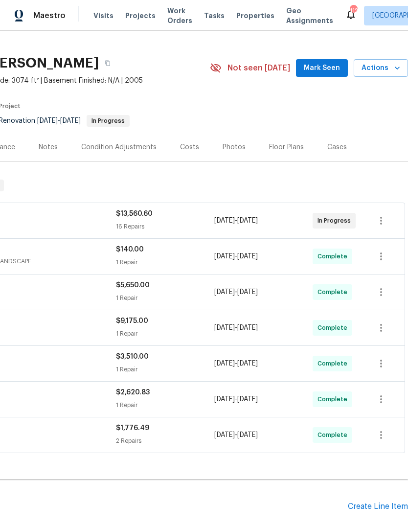
click at [327, 70] on span "Mark Seen" at bounding box center [322, 68] width 36 height 12
